Goal: Task Accomplishment & Management: Manage account settings

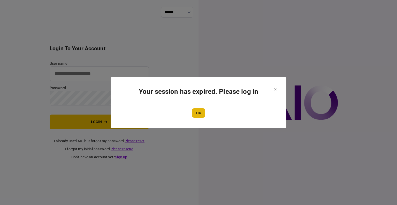
type input "****"
click at [201, 113] on button "OK" at bounding box center [198, 112] width 13 height 9
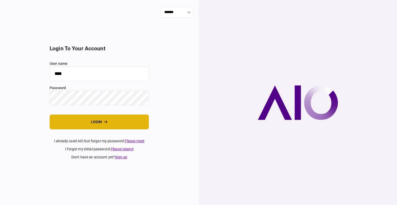
click at [87, 121] on button "login" at bounding box center [99, 121] width 99 height 15
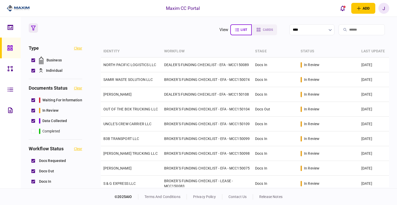
drag, startPoint x: 144, startPoint y: 29, endPoint x: 140, endPoint y: 29, distance: 3.6
click at [144, 29] on section "view list cards ****" at bounding box center [209, 29] width 361 height 13
click at [8, 50] on icon at bounding box center [9, 47] width 5 height 5
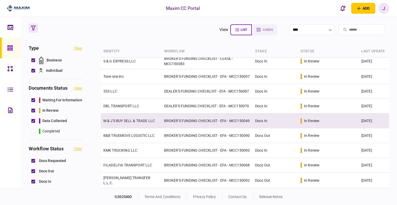
scroll to position [150, 0]
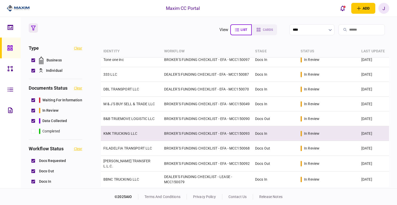
click at [117, 131] on link "KMK TRUCKING LLC" at bounding box center [120, 133] width 34 height 4
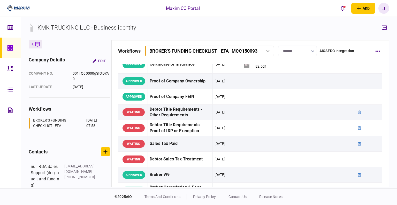
scroll to position [155, 0]
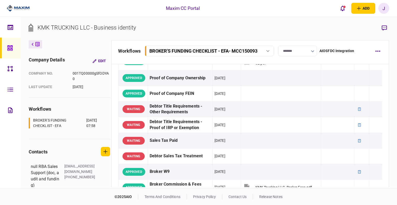
click at [13, 48] on div at bounding box center [11, 48] width 8 height 21
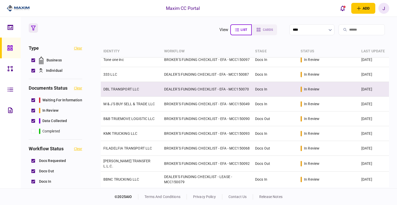
scroll to position [150, 0]
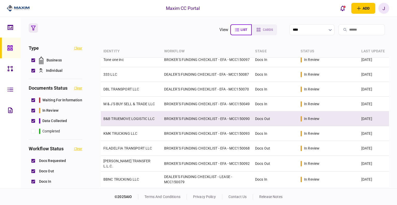
click at [123, 118] on link "B&B TRUEMOVE LOGISTIC LLC" at bounding box center [128, 118] width 51 height 4
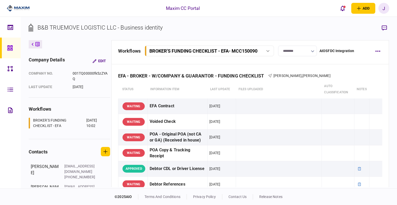
click at [283, 54] on input "********" at bounding box center [297, 51] width 39 height 11
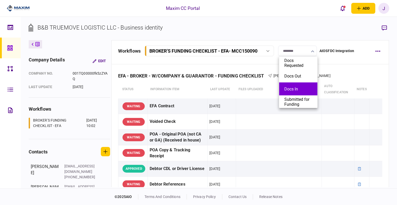
click at [297, 88] on button "Docs In" at bounding box center [299, 88] width 28 height 5
type input "*******"
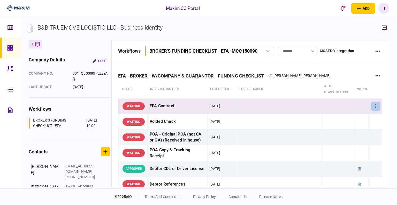
click at [376, 104] on icon "button" at bounding box center [376, 106] width 1 height 4
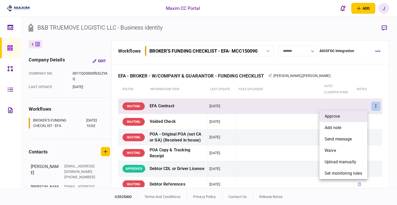
click at [336, 116] on span "approve" at bounding box center [332, 116] width 15 height 6
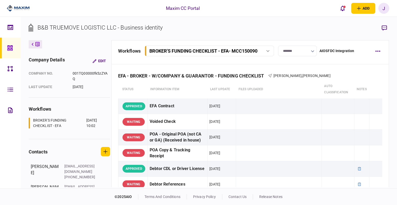
click at [4, 47] on link at bounding box center [10, 48] width 21 height 21
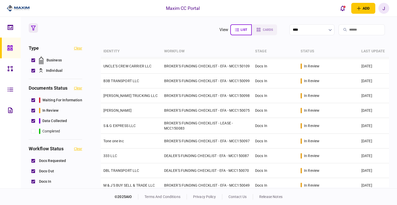
scroll to position [129, 0]
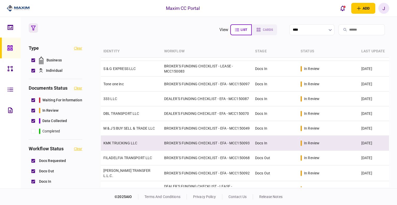
click at [122, 145] on link "KMK TRUCKING LLC" at bounding box center [120, 143] width 34 height 4
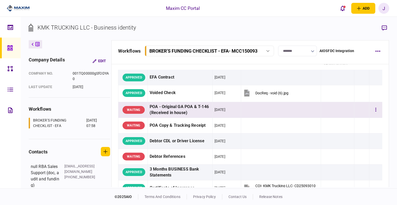
scroll to position [129, 0]
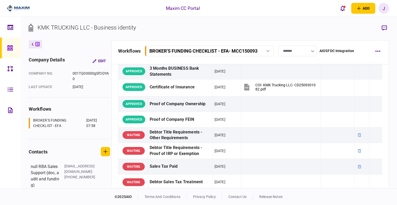
click at [11, 58] on div at bounding box center [11, 48] width 8 height 21
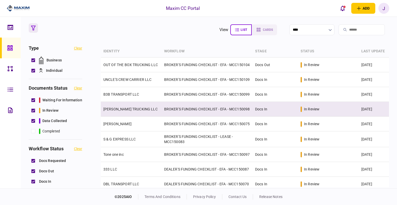
scroll to position [150, 0]
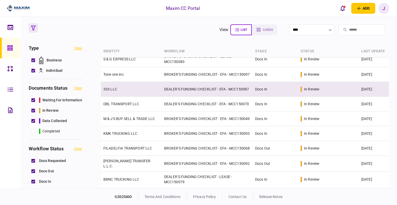
click at [109, 87] on link "333 LLC" at bounding box center [110, 89] width 14 height 4
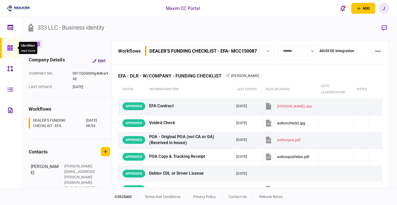
click at [9, 50] on icon at bounding box center [9, 47] width 5 height 5
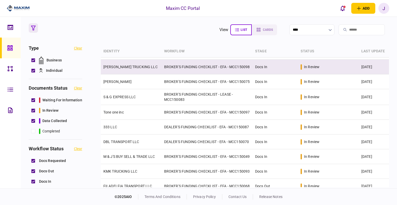
scroll to position [129, 0]
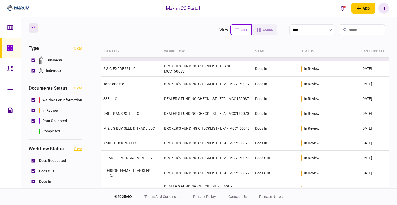
click at [124, 55] on link "[PERSON_NAME]" at bounding box center [117, 53] width 28 height 4
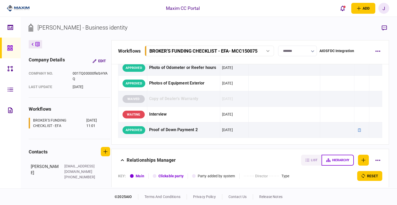
scroll to position [543, 0]
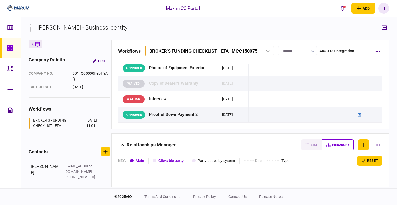
click at [4, 46] on link at bounding box center [10, 48] width 21 height 21
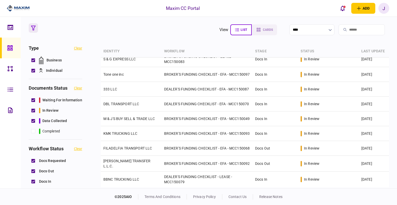
scroll to position [150, 0]
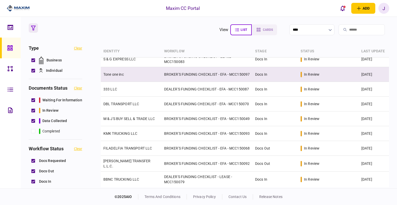
click at [118, 73] on td "Tone one inc" at bounding box center [131, 74] width 61 height 15
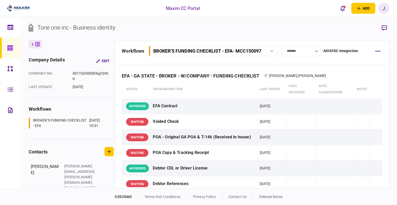
click at [2, 50] on link at bounding box center [10, 48] width 21 height 21
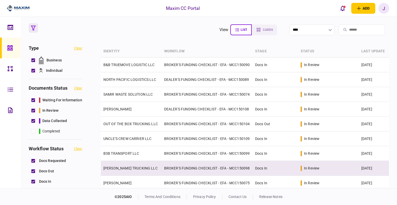
click at [128, 169] on td "[PERSON_NAME] TRUCKING LLC" at bounding box center [131, 168] width 61 height 15
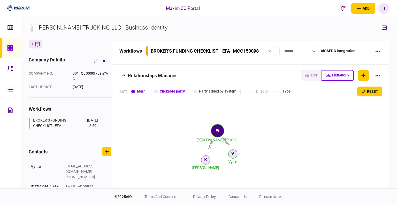
scroll to position [663, 0]
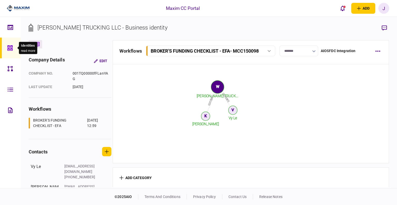
click at [8, 53] on div at bounding box center [11, 48] width 8 height 21
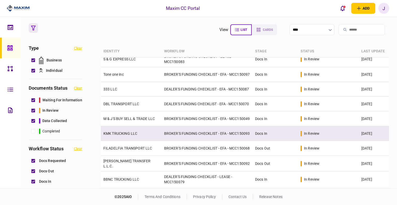
scroll to position [150, 0]
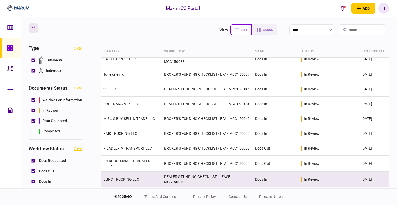
click at [123, 177] on link "BBNC TRUCKING LLC" at bounding box center [121, 179] width 36 height 4
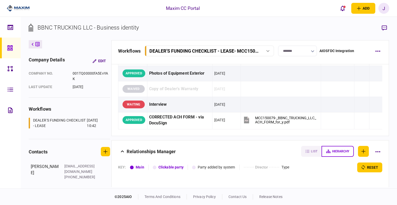
scroll to position [767, 0]
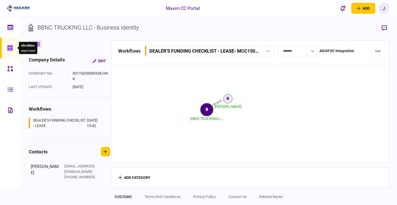
click at [9, 44] on div at bounding box center [11, 48] width 8 height 21
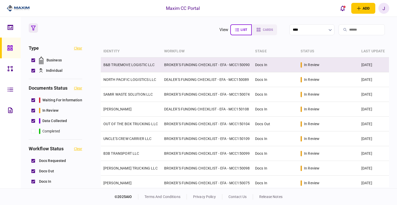
click at [137, 65] on link "B&B TRUEMOVE LOGISTIC LLC" at bounding box center [128, 65] width 51 height 4
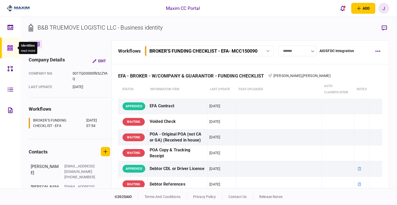
click at [12, 47] on icon at bounding box center [10, 48] width 6 height 6
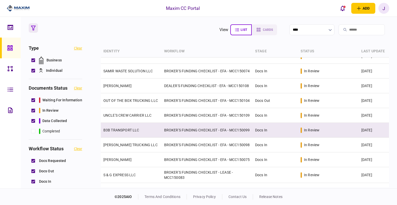
scroll to position [52, 0]
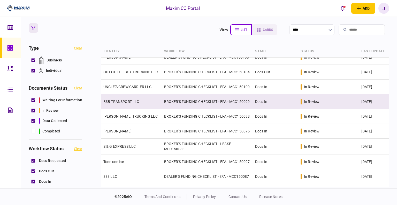
click at [123, 103] on link "B3B TRANSPORT LLC" at bounding box center [121, 101] width 36 height 4
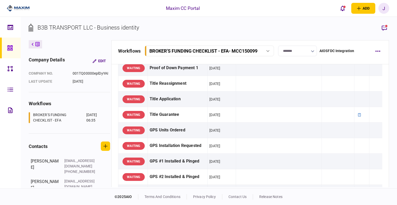
scroll to position [466, 0]
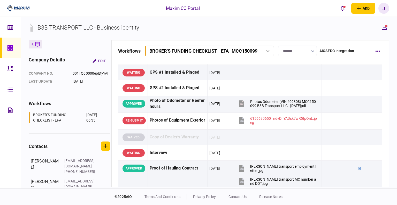
click at [17, 52] on link at bounding box center [10, 48] width 21 height 21
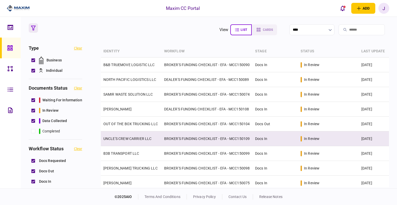
click at [113, 140] on link "UNCLE'S CREW CARRIER LLC" at bounding box center [127, 138] width 48 height 4
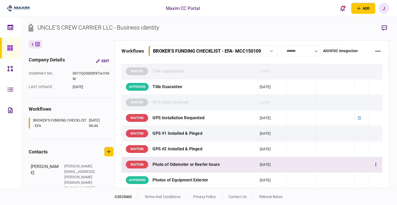
scroll to position [388, 0]
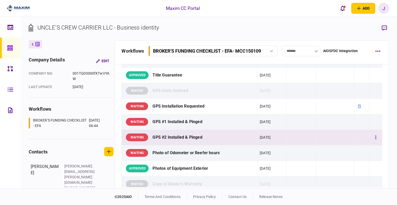
click at [227, 133] on div "GPS #2 Installed & Pinged" at bounding box center [204, 137] width 103 height 12
click at [8, 50] on icon at bounding box center [10, 48] width 6 height 6
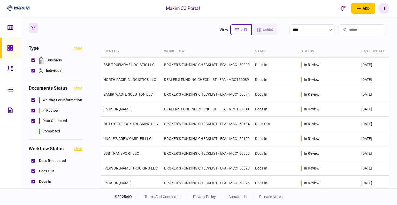
click at [129, 30] on section "view list cards ****" at bounding box center [209, 29] width 361 height 13
click at [70, 23] on section "view list cards **** Type clear Business Individual documents status clear wait…" at bounding box center [209, 102] width 377 height 171
click at [12, 47] on icon at bounding box center [10, 48] width 6 height 6
click at [7, 46] on link at bounding box center [10, 48] width 21 height 21
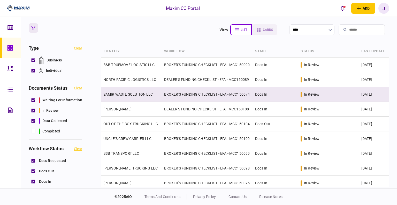
click at [121, 96] on link "SAMIR WASTE SOLUTION LLC" at bounding box center [128, 94] width 50 height 4
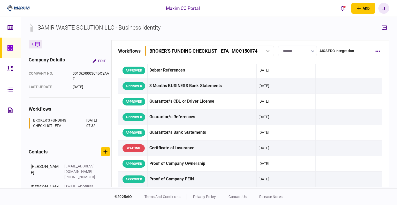
scroll to position [79, 0]
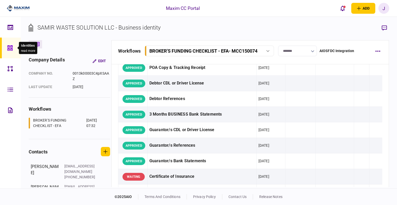
click at [10, 52] on div at bounding box center [11, 48] width 8 height 21
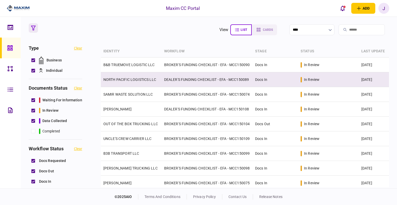
click at [128, 76] on td "NORTH PACIFIC LOGISTICS LLC" at bounding box center [131, 79] width 61 height 15
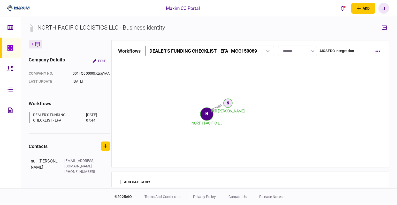
scroll to position [673, 0]
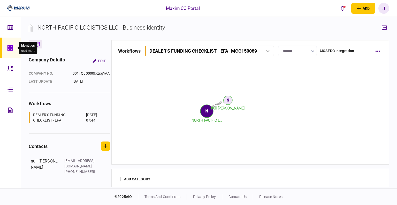
click at [14, 43] on div at bounding box center [11, 48] width 8 height 21
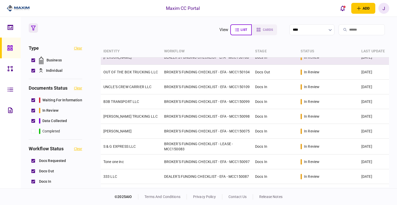
scroll to position [26, 0]
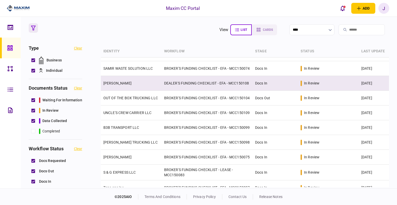
click at [120, 85] on link "[PERSON_NAME]" at bounding box center [117, 83] width 28 height 4
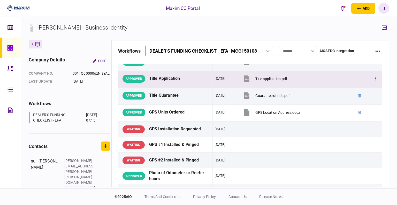
scroll to position [336, 0]
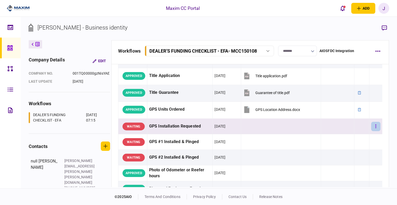
click at [374, 124] on button "button" at bounding box center [376, 126] width 9 height 9
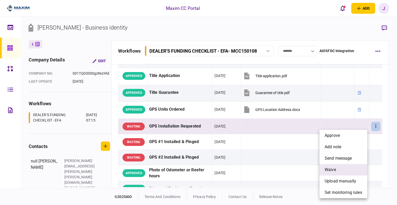
click at [329, 170] on span "waive" at bounding box center [330, 169] width 11 height 6
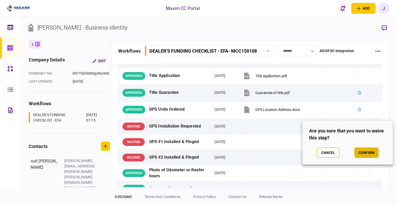
click at [370, 154] on button "confirm" at bounding box center [367, 152] width 24 height 10
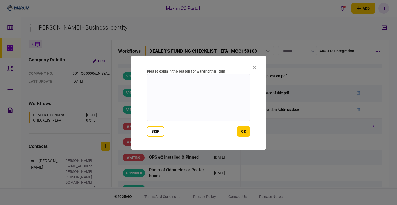
click at [192, 93] on textarea at bounding box center [198, 97] width 103 height 47
type textarea "***"
click at [244, 132] on button "ok" at bounding box center [243, 131] width 13 height 10
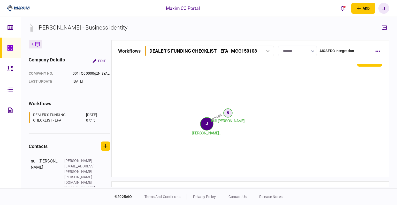
scroll to position [555, 0]
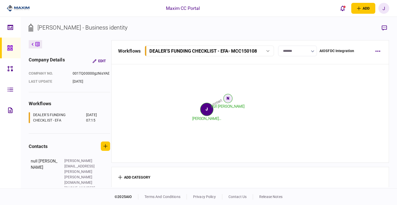
click at [6, 51] on link at bounding box center [10, 48] width 21 height 21
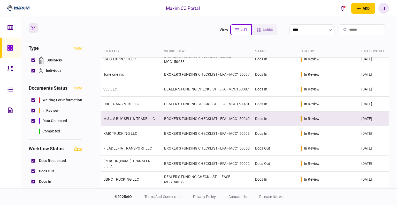
scroll to position [150, 0]
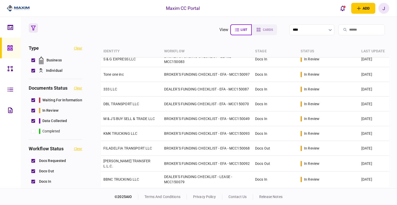
click at [4, 50] on link at bounding box center [10, 48] width 21 height 21
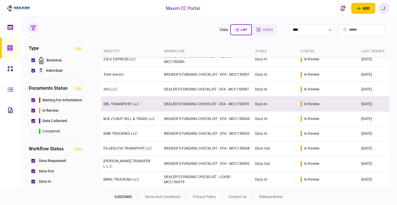
click at [109, 97] on td "DBL TRANSPORT LLC" at bounding box center [131, 104] width 61 height 15
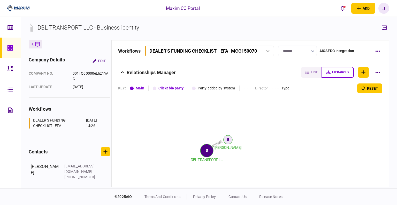
scroll to position [673, 0]
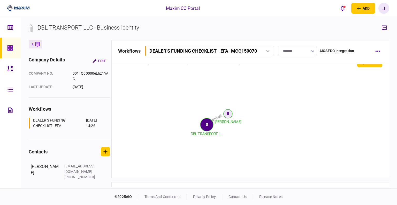
click at [7, 54] on link at bounding box center [10, 48] width 21 height 21
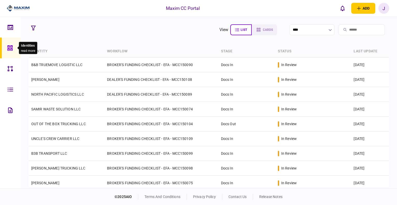
click at [9, 50] on icon at bounding box center [9, 47] width 5 height 5
click at [2, 32] on link at bounding box center [10, 27] width 21 height 21
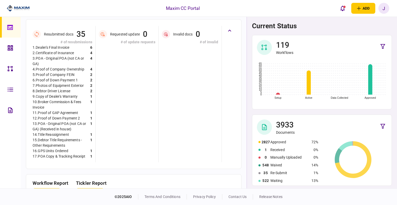
scroll to position [129, 0]
